Goal: Navigation & Orientation: Find specific page/section

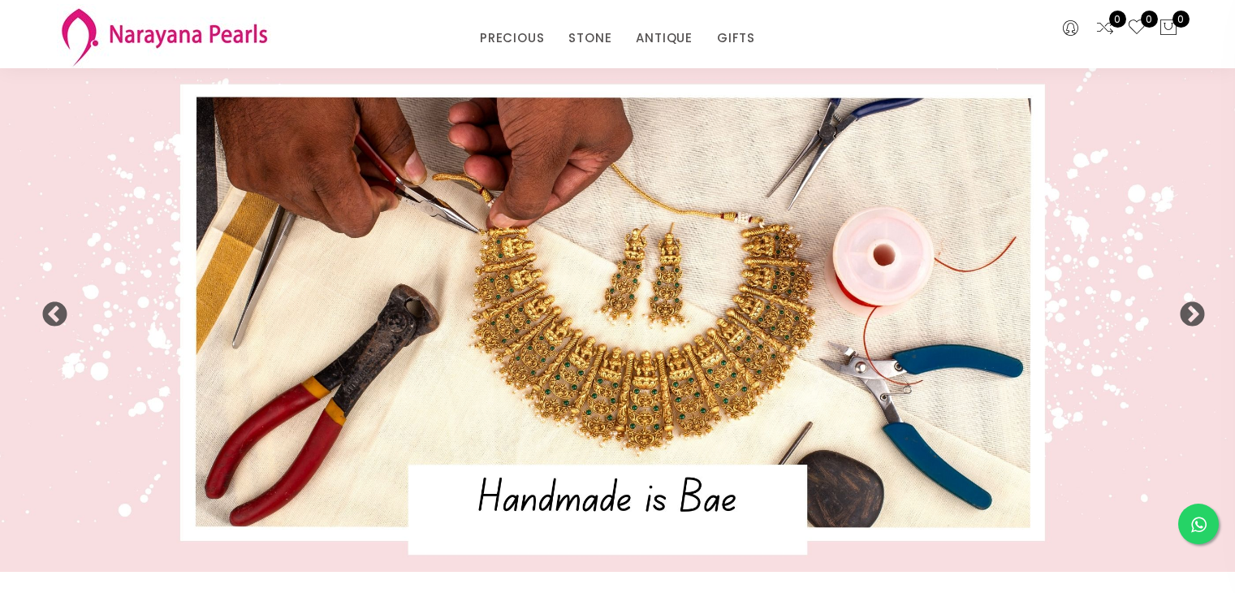
select select "INR"
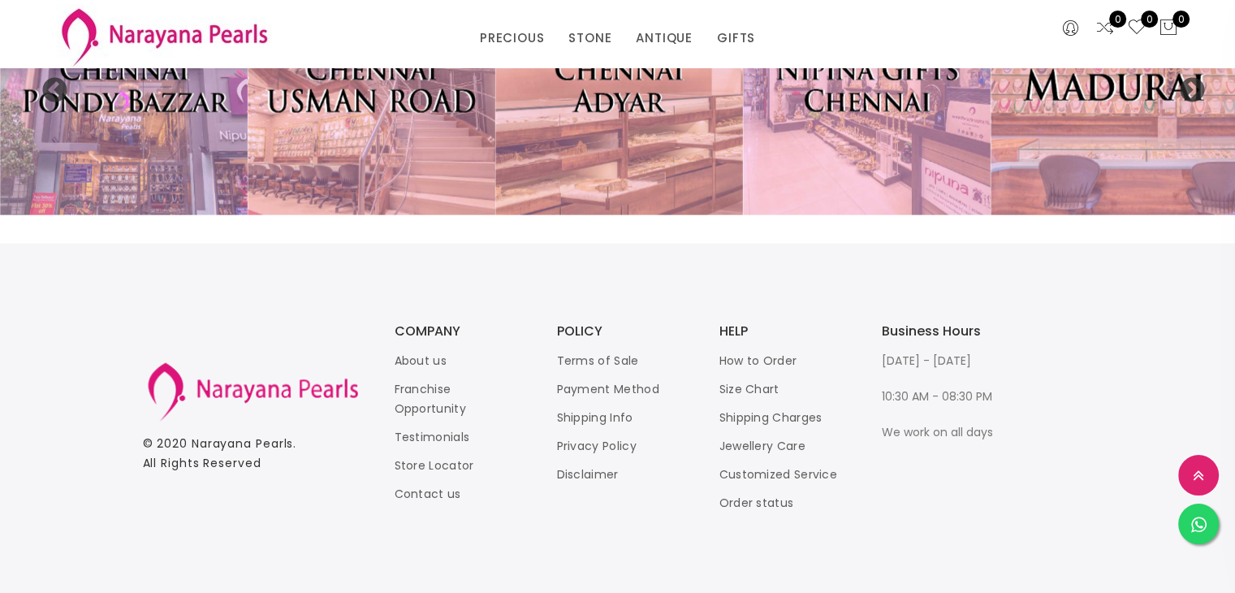
scroll to position [3659, 0]
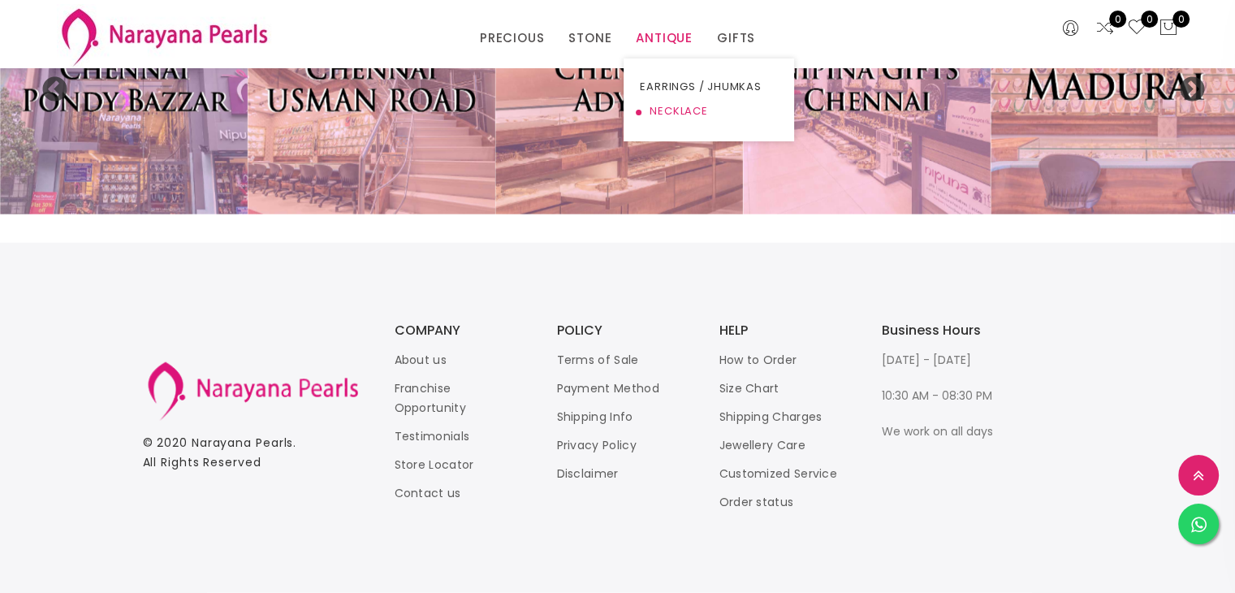
click at [679, 111] on link "NECKLACE" at bounding box center [709, 111] width 138 height 24
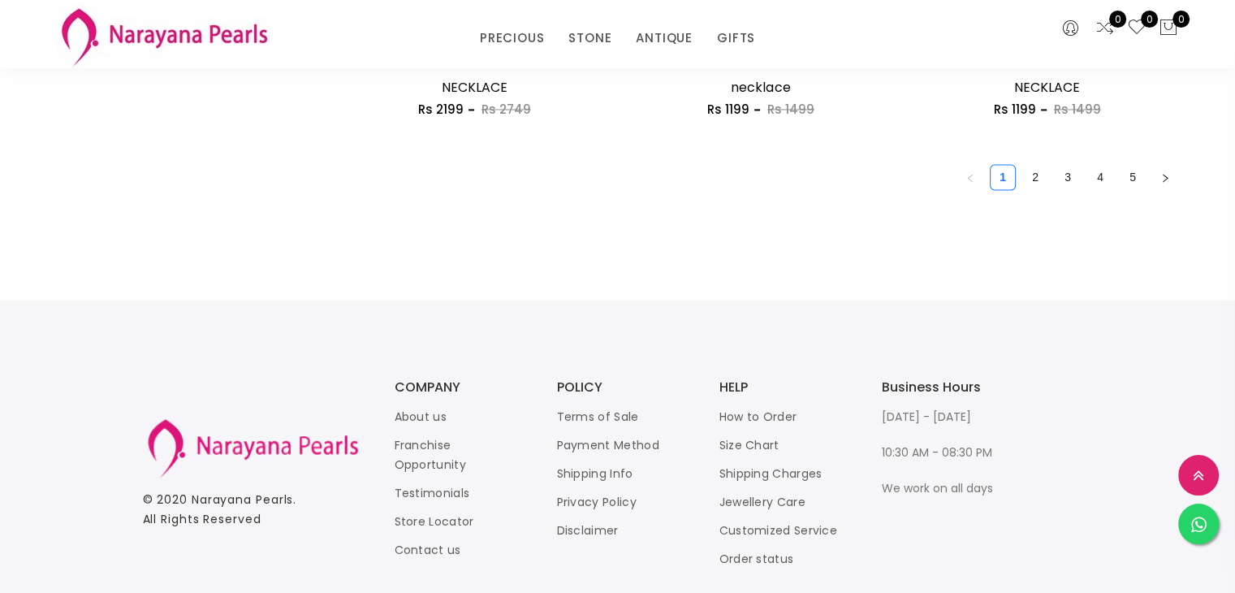
scroll to position [2510, 0]
click at [1036, 175] on link "2" at bounding box center [1035, 175] width 24 height 24
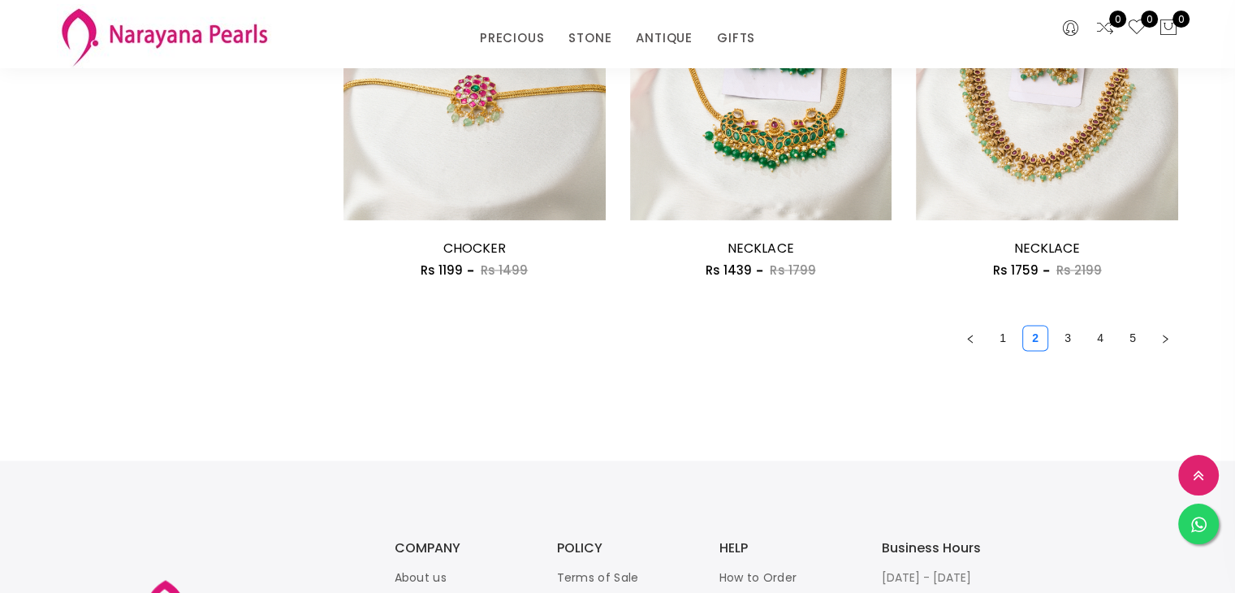
scroll to position [2349, 0]
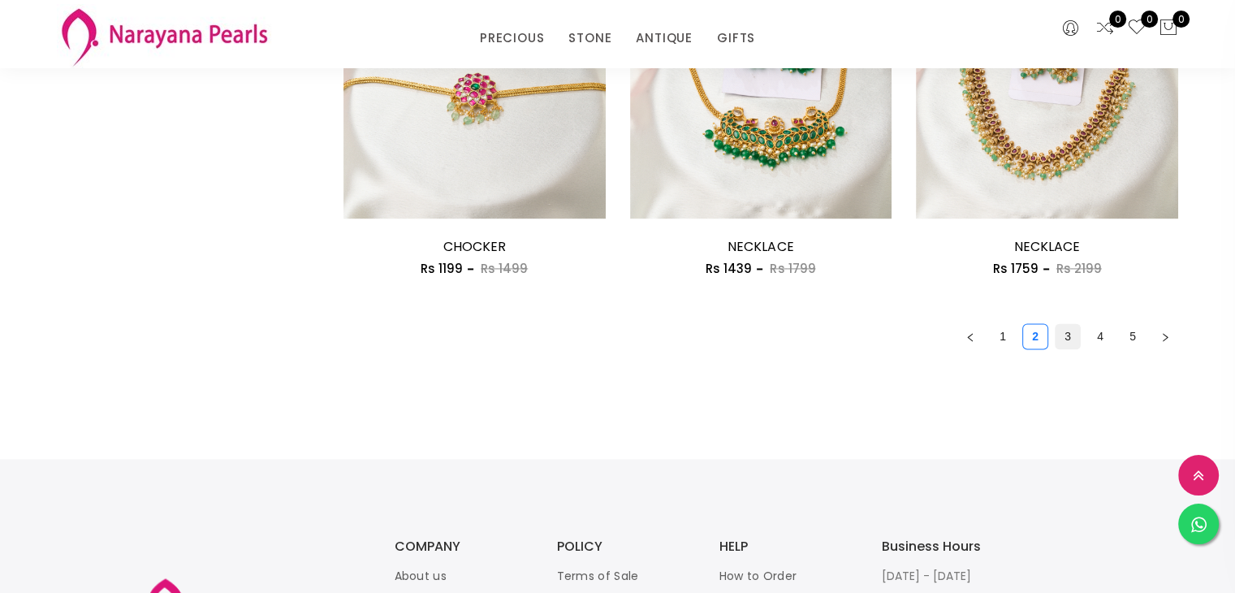
click at [1071, 333] on link "3" at bounding box center [1067, 336] width 24 height 24
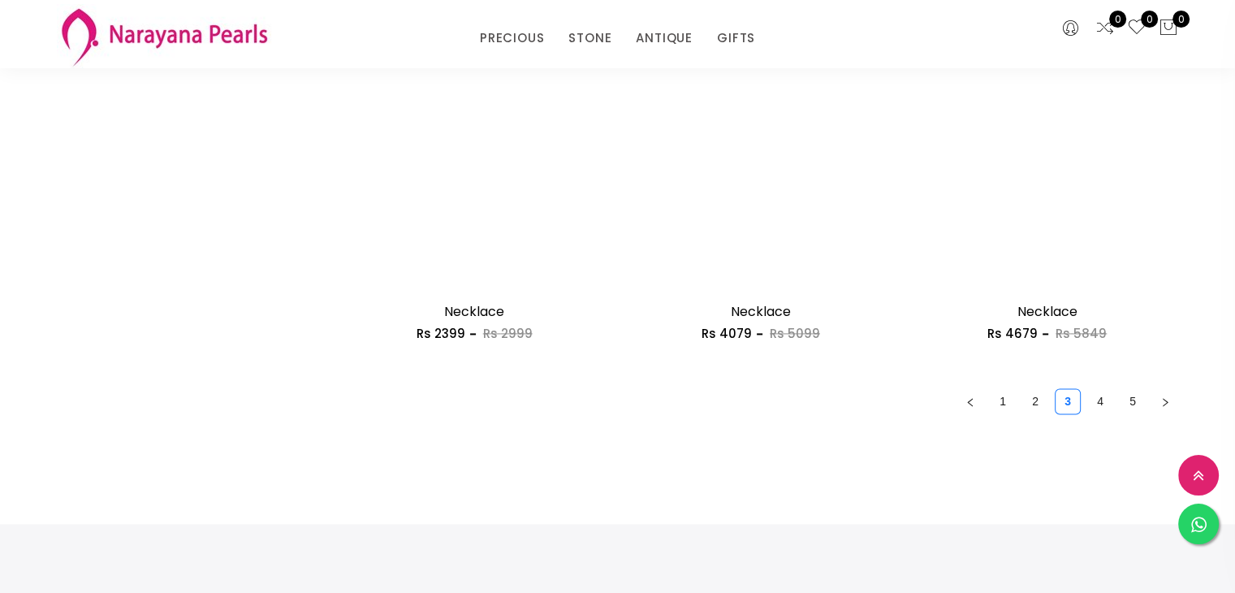
scroll to position [2285, 0]
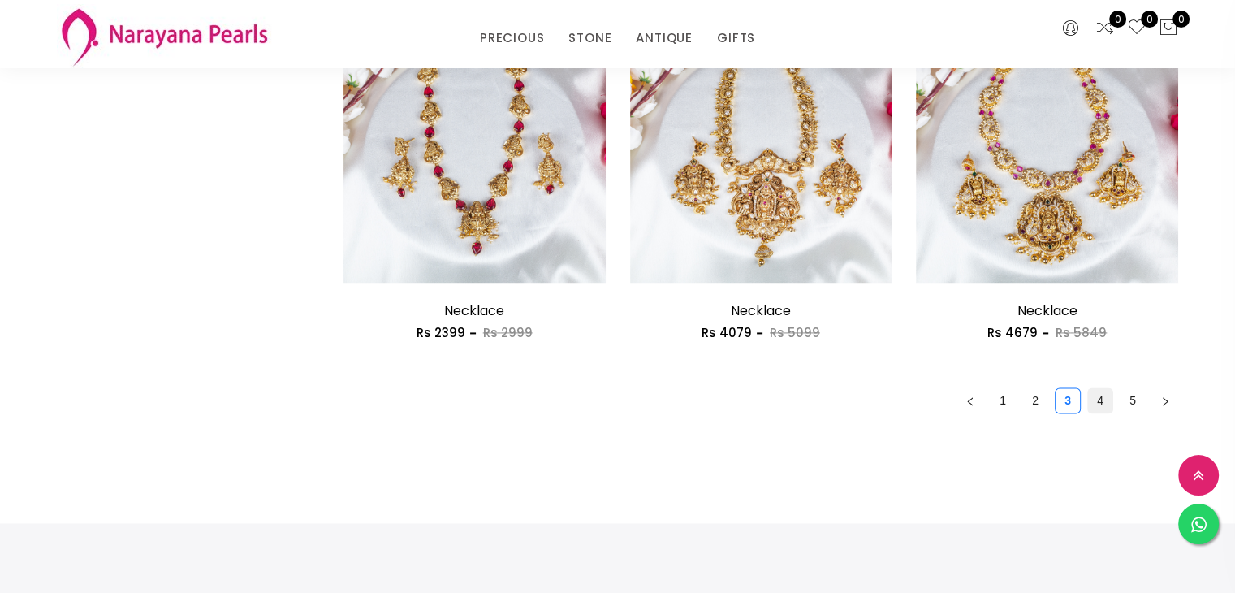
click at [1104, 401] on link "4" at bounding box center [1100, 400] width 24 height 24
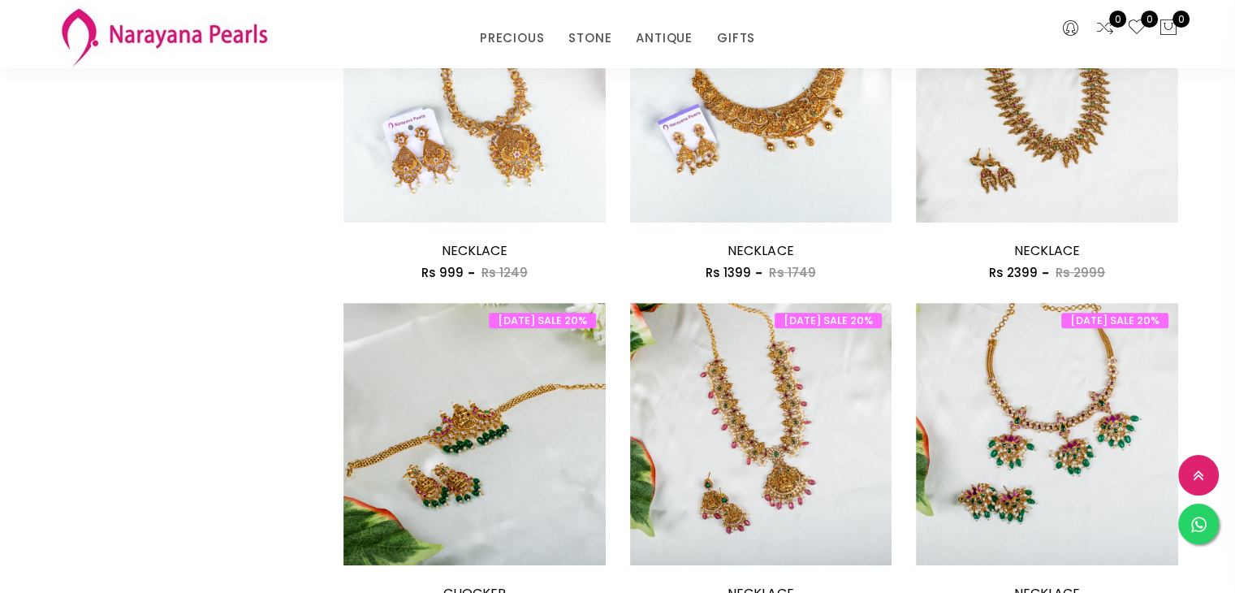
scroll to position [976, 0]
